Goal: Task Accomplishment & Management: Complete application form

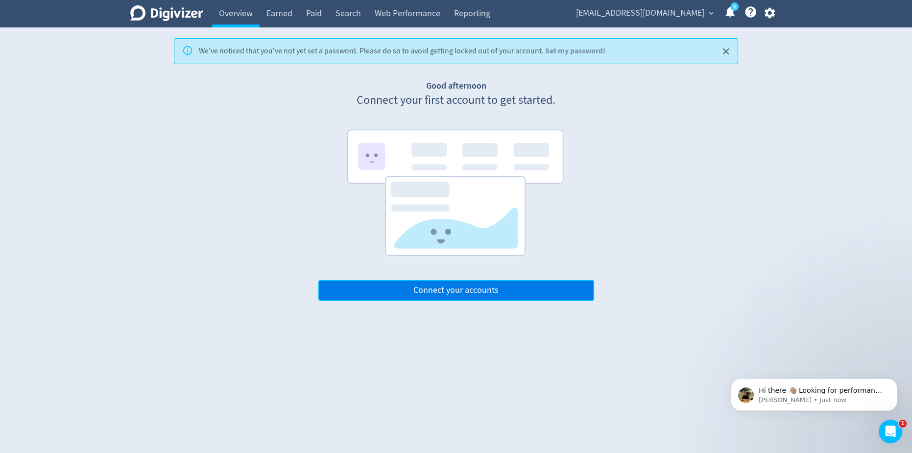
click at [446, 291] on span "Connect your accounts" at bounding box center [455, 290] width 85 height 9
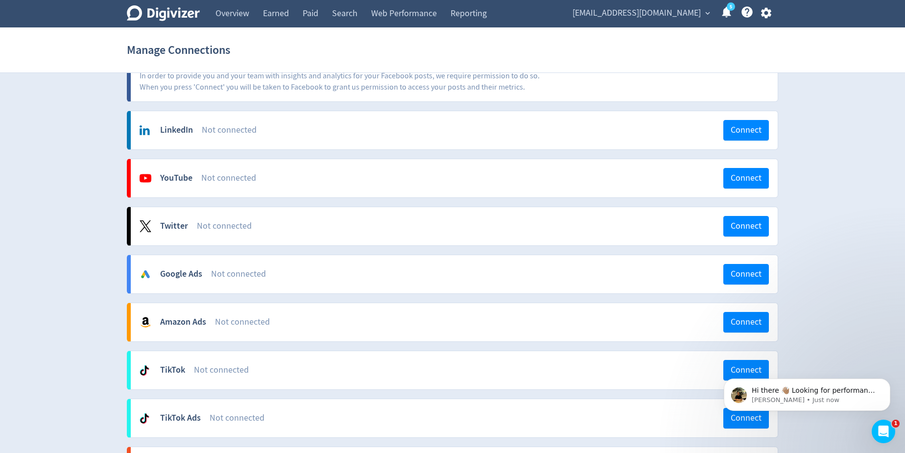
scroll to position [89, 0]
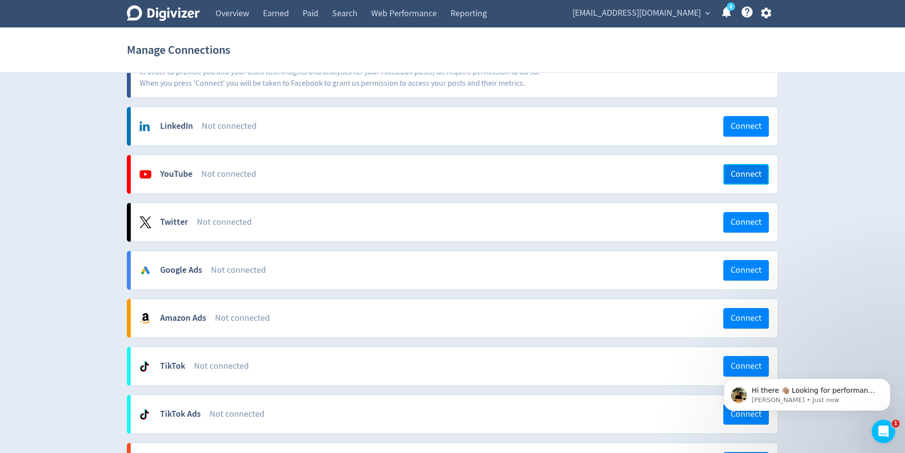
click at [750, 170] on span "Connect" at bounding box center [746, 174] width 31 height 9
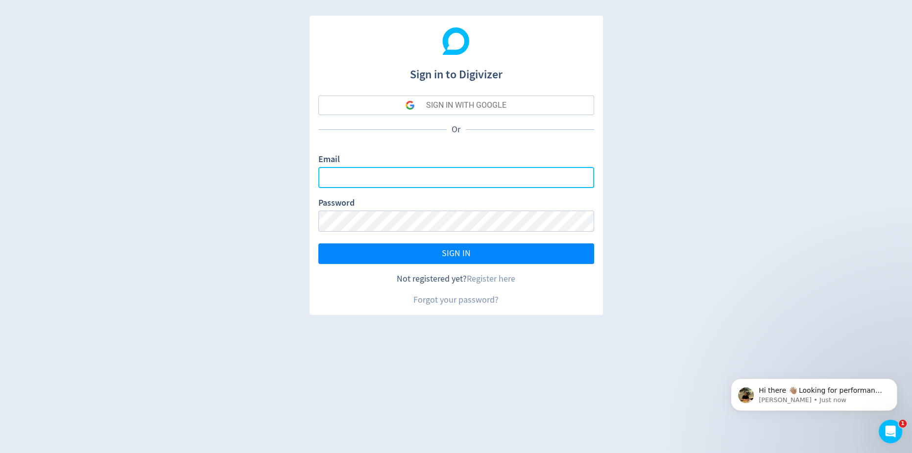
click at [384, 172] on input "Email" at bounding box center [456, 177] width 276 height 21
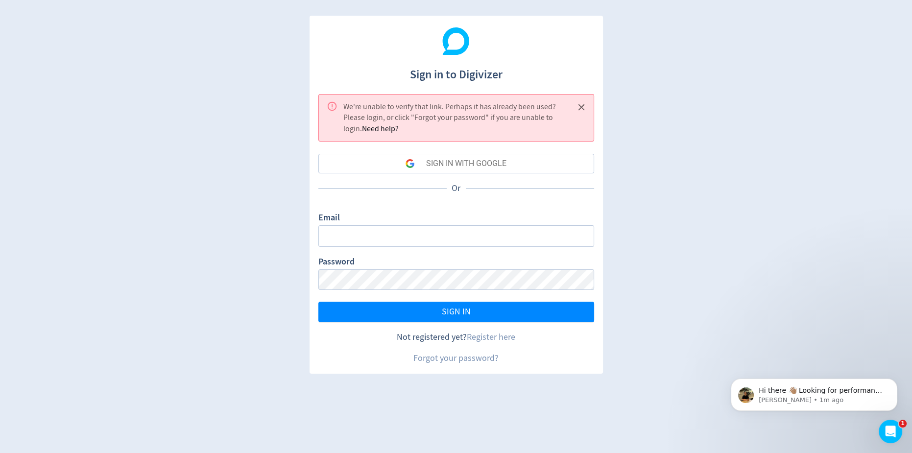
click at [429, 162] on div "SIGN IN WITH GOOGLE" at bounding box center [466, 164] width 80 height 20
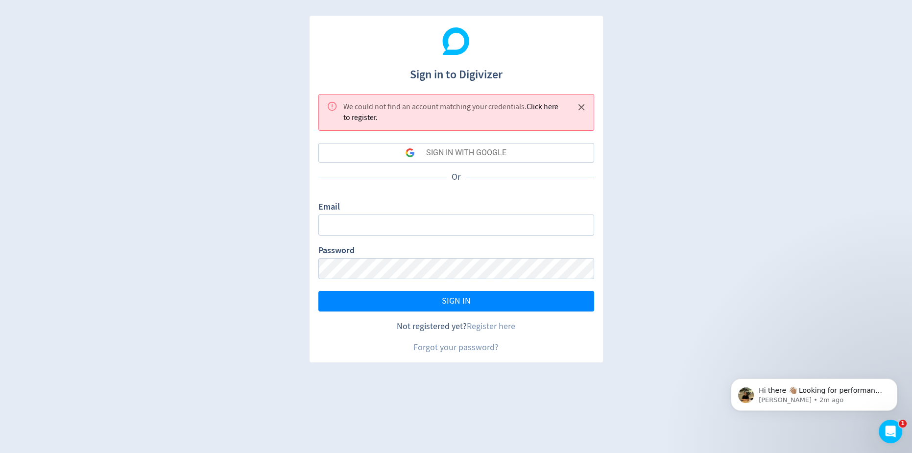
click at [581, 105] on icon "Close" at bounding box center [581, 107] width 11 height 11
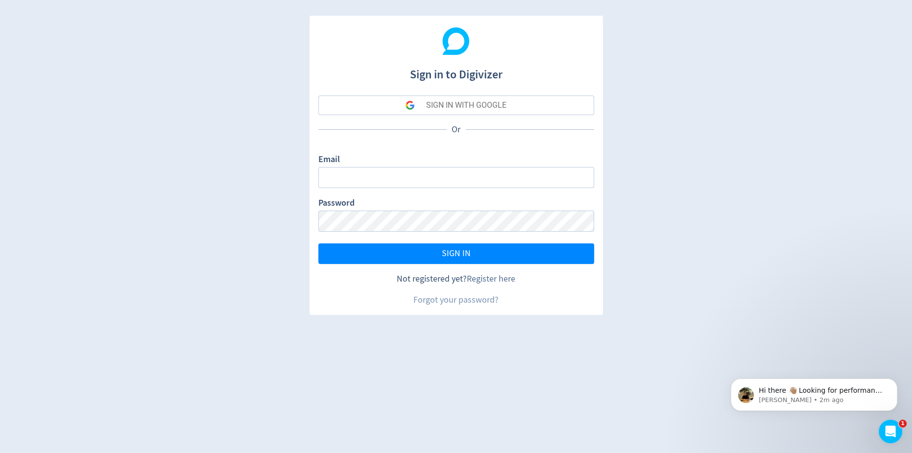
click at [488, 278] on link "Register here" at bounding box center [491, 278] width 48 height 11
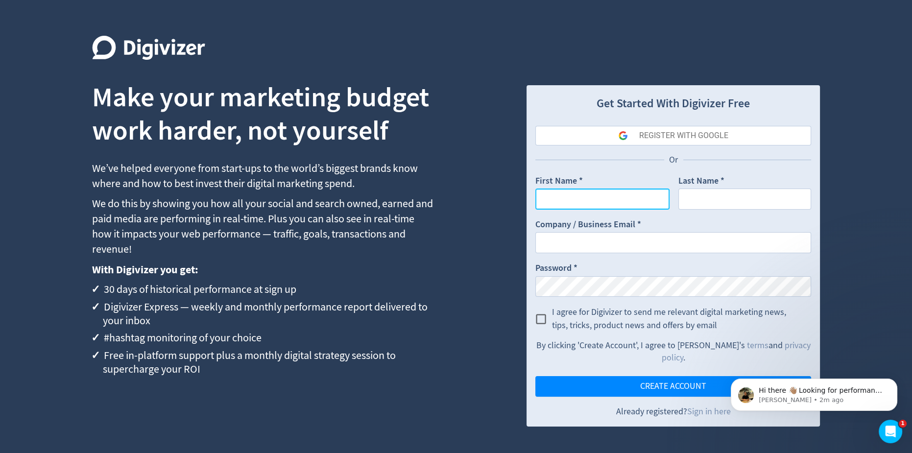
click at [601, 200] on input "First Name *" at bounding box center [602, 199] width 134 height 21
type input "Kahlia"
type input "de Matos"
type input "[EMAIL_ADDRESS][DOMAIN_NAME]"
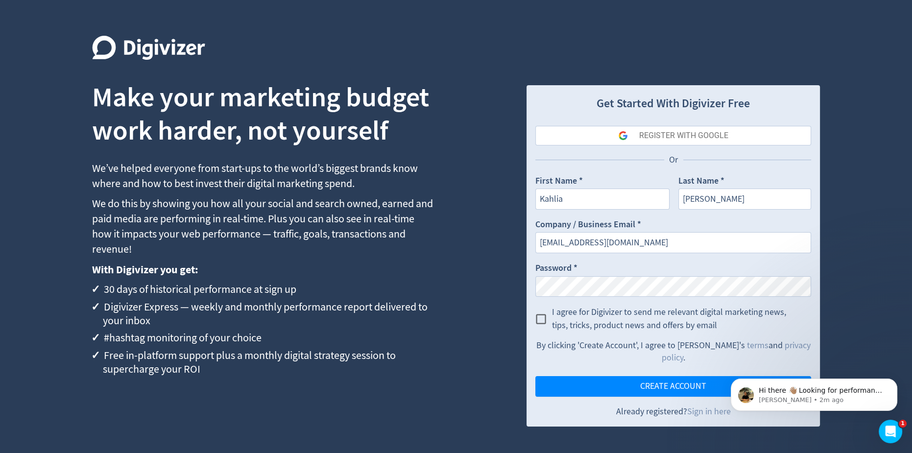
drag, startPoint x: 610, startPoint y: 268, endPoint x: 610, endPoint y: 274, distance: 5.9
click at [610, 270] on div "Password *" at bounding box center [673, 279] width 276 height 35
click at [526, 287] on main "Get Started With Digivizer Free REGISTER WITH GOOGLE Or First Name * Kahlia Las…" at bounding box center [672, 255] width 293 height 341
click at [542, 316] on input "I agree for Digivizer to send me relevant digital marketing news, tips, tricks,…" at bounding box center [541, 319] width 22 height 22
checkbox input "true"
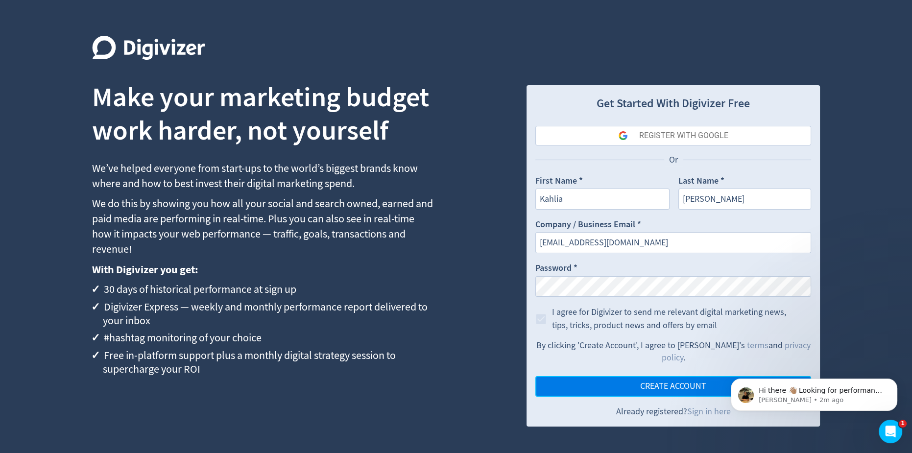
click at [641, 382] on span "CREATE ACCOUNT" at bounding box center [673, 386] width 66 height 9
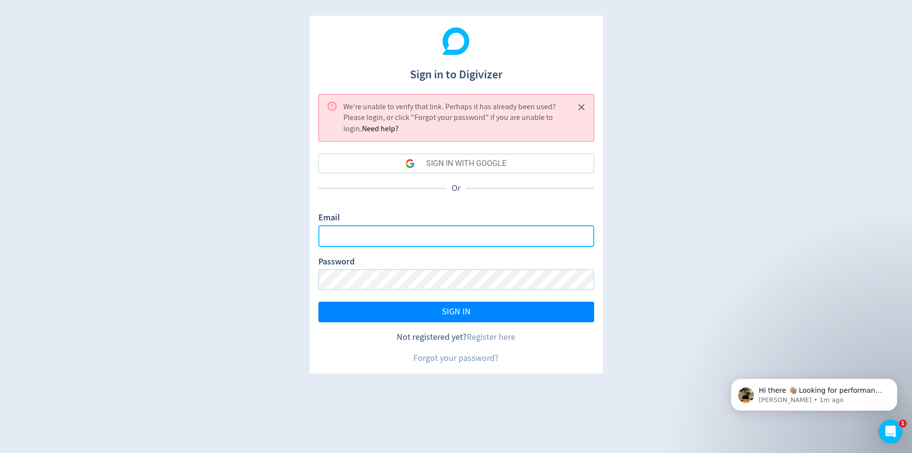
click at [386, 238] on input "Email" at bounding box center [456, 235] width 276 height 21
type input "[EMAIL_ADDRESS][DOMAIN_NAME]"
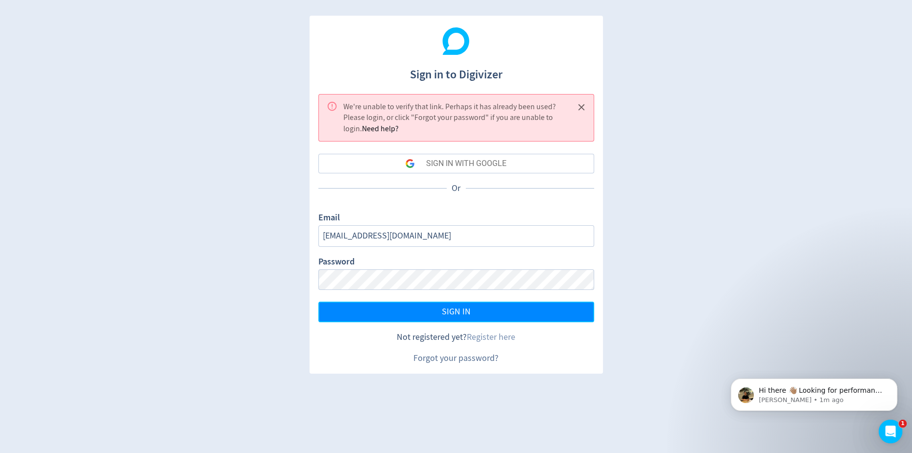
click at [422, 305] on button "SIGN IN" at bounding box center [456, 312] width 276 height 21
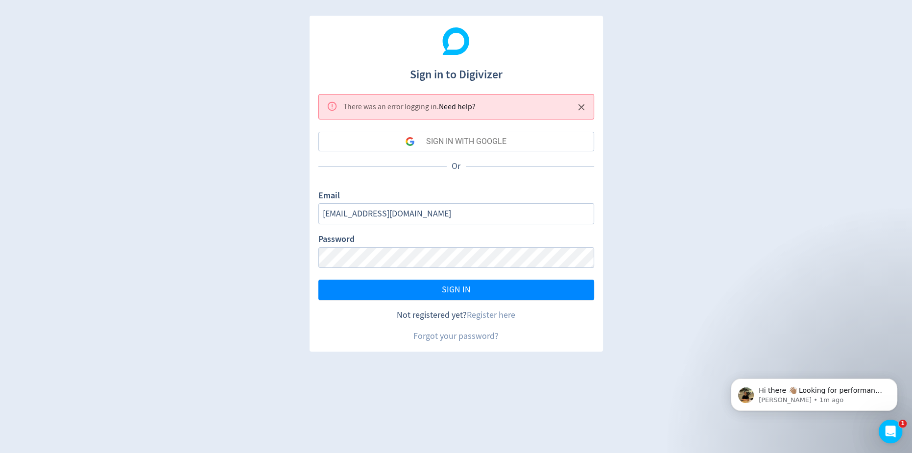
click at [456, 144] on div "SIGN IN WITH GOOGLE" at bounding box center [466, 142] width 80 height 20
